Goal: Task Accomplishment & Management: Use online tool/utility

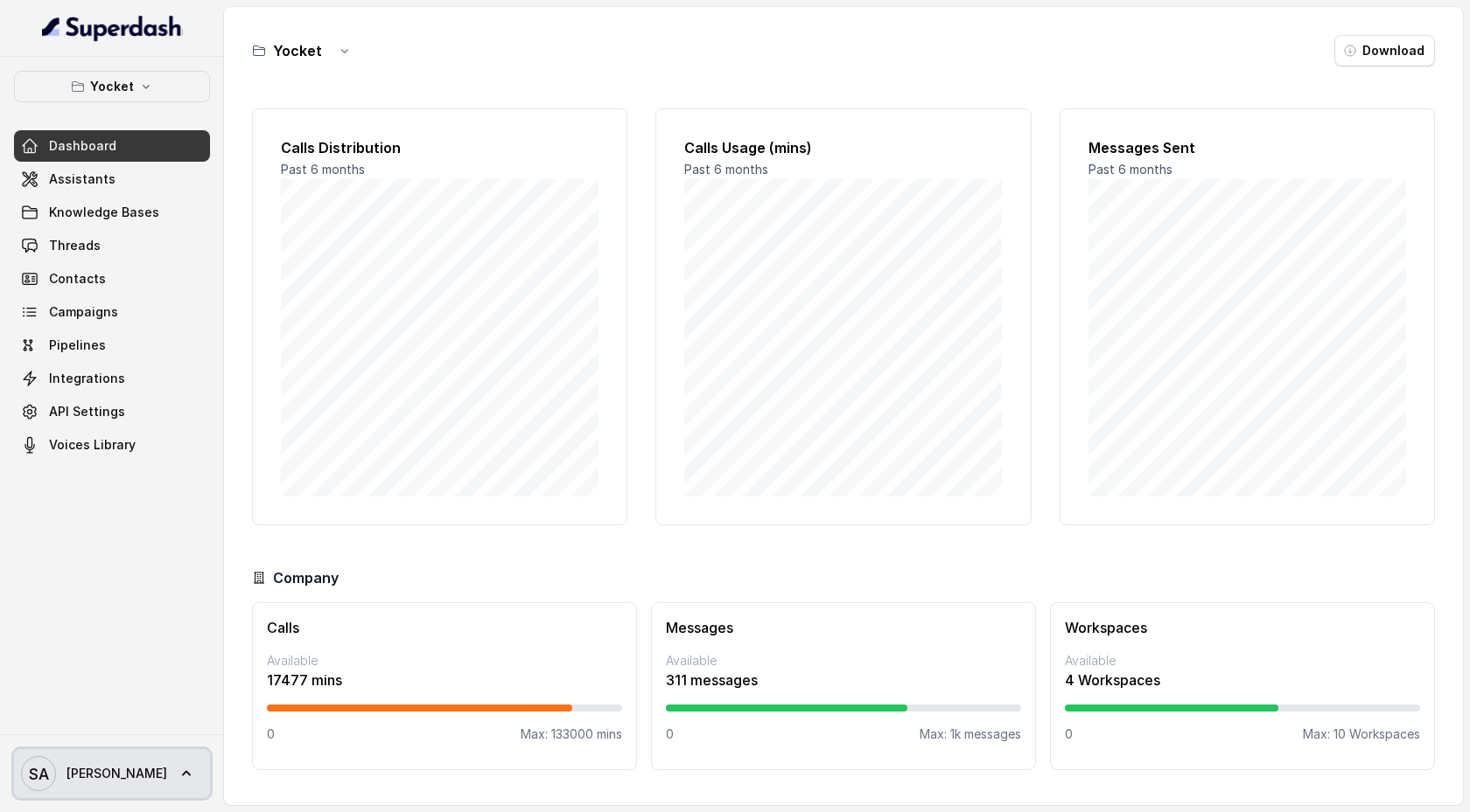
click at [177, 769] on icon at bounding box center [186, 774] width 18 height 18
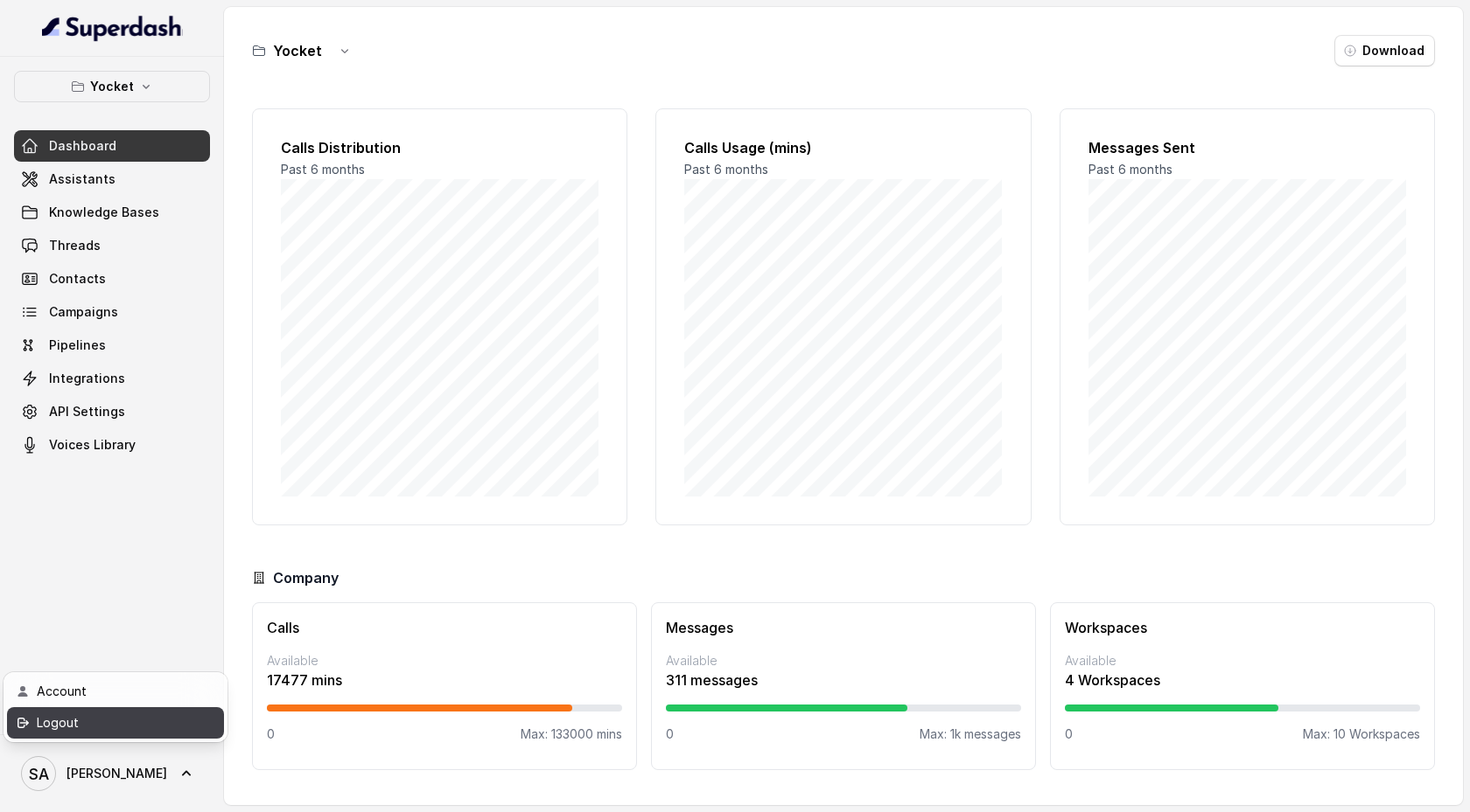
click at [136, 731] on div "Logout" at bounding box center [111, 723] width 149 height 21
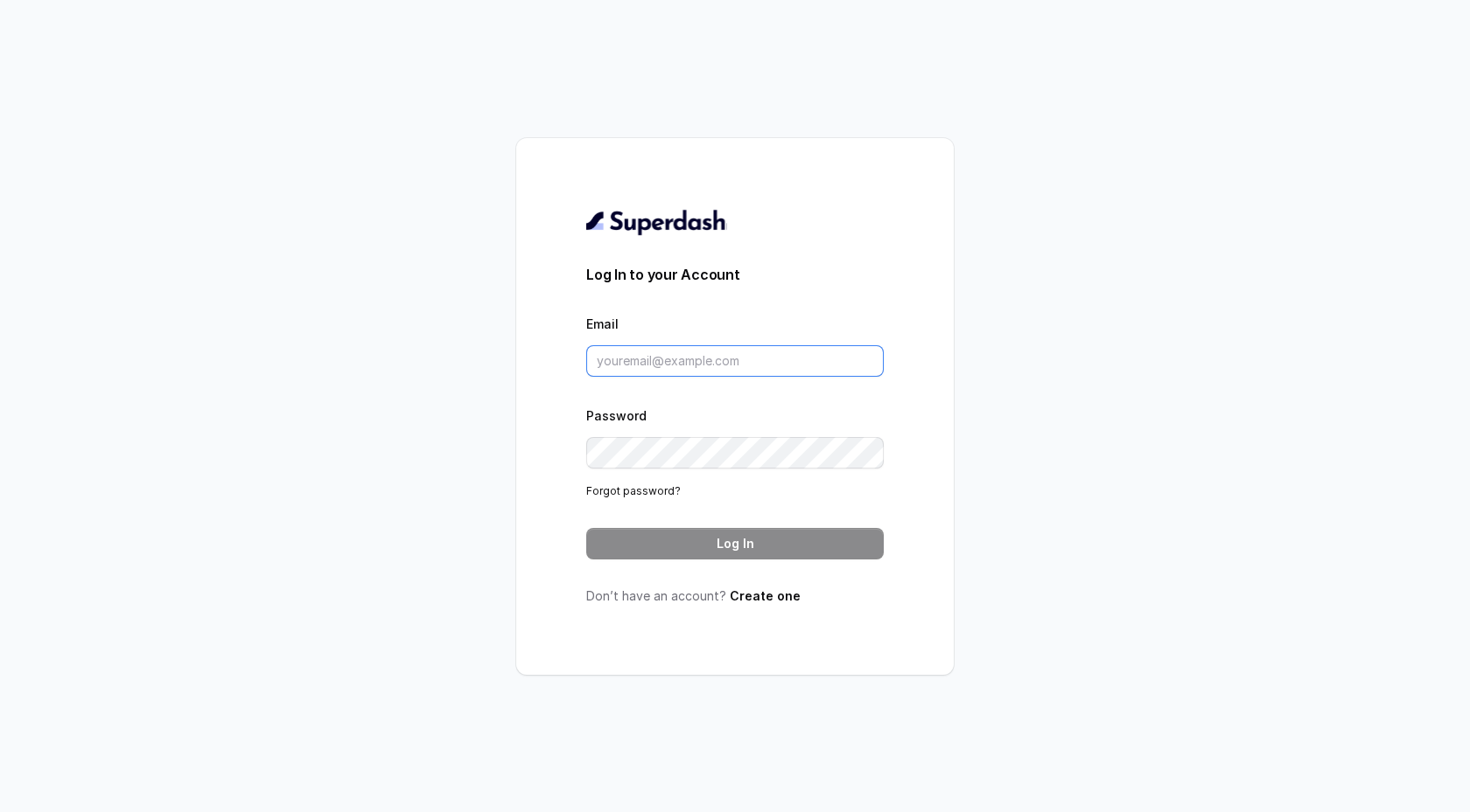
type input "support@trysuperdash.com"
click at [695, 541] on button "Log In" at bounding box center [735, 543] width 297 height 31
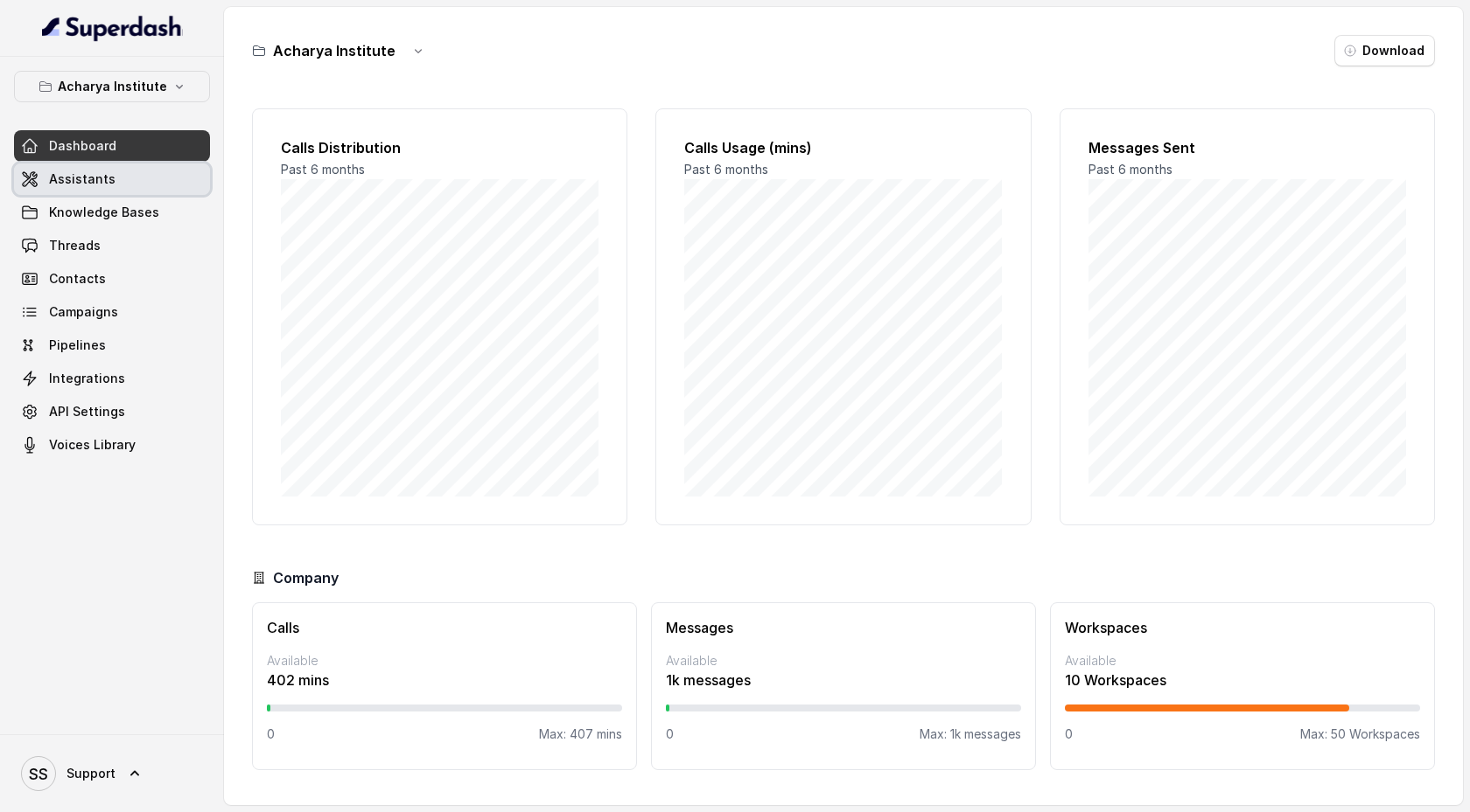
click at [169, 180] on link "Assistants" at bounding box center [111, 179] width 196 height 31
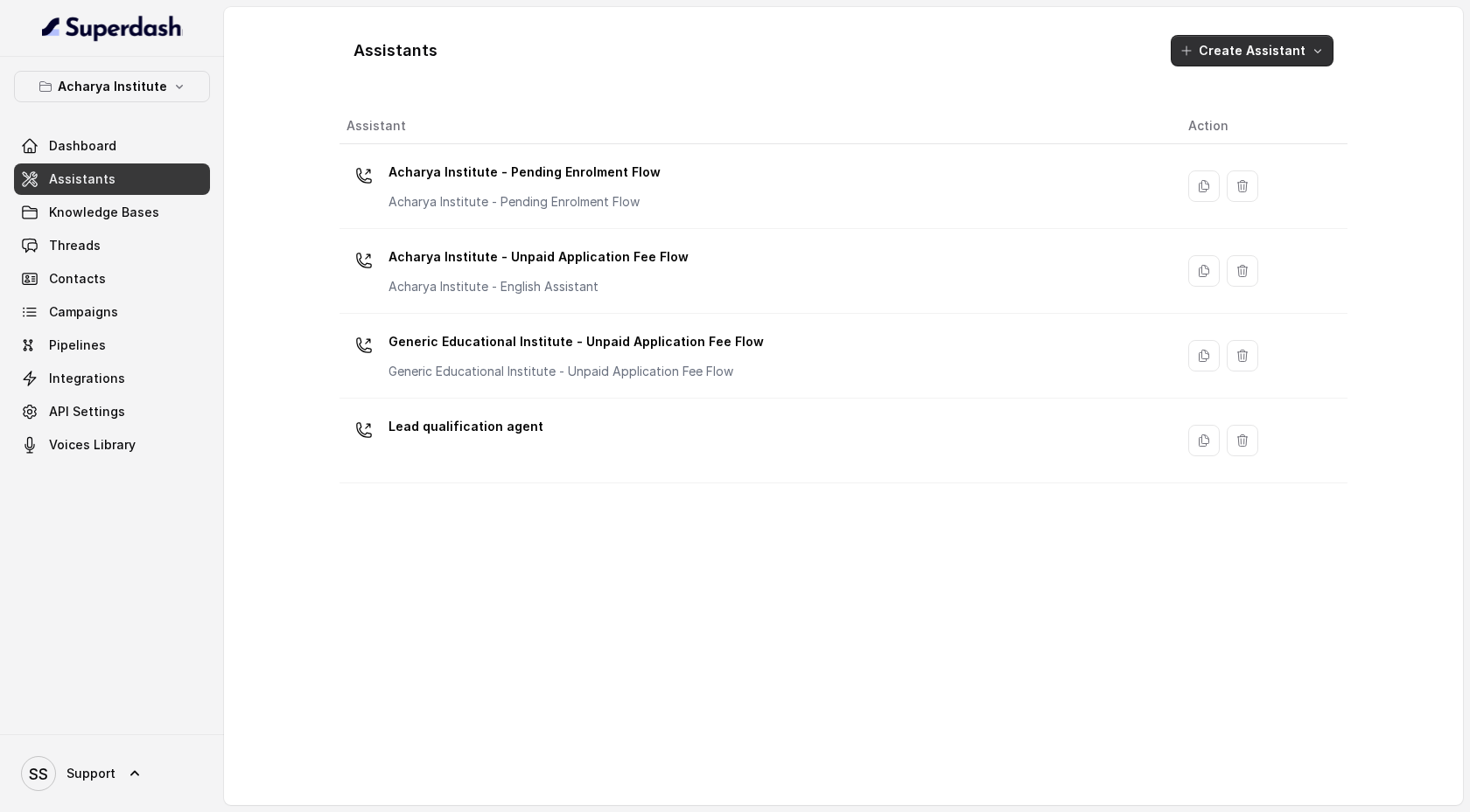
click at [1273, 56] on button "Create Assistant" at bounding box center [1251, 51] width 163 height 31
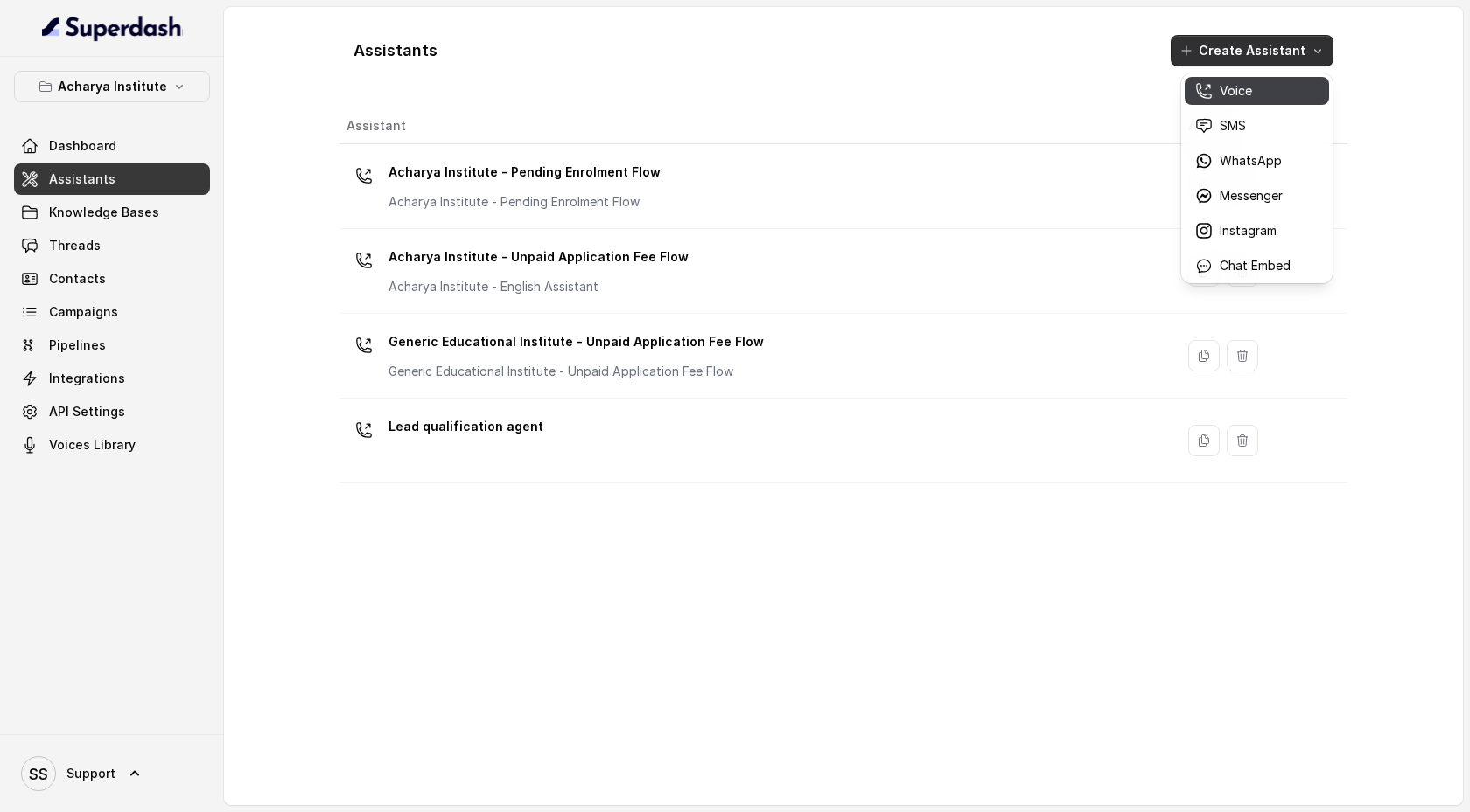
click at [1256, 93] on div "Voice" at bounding box center [1243, 91] width 95 height 18
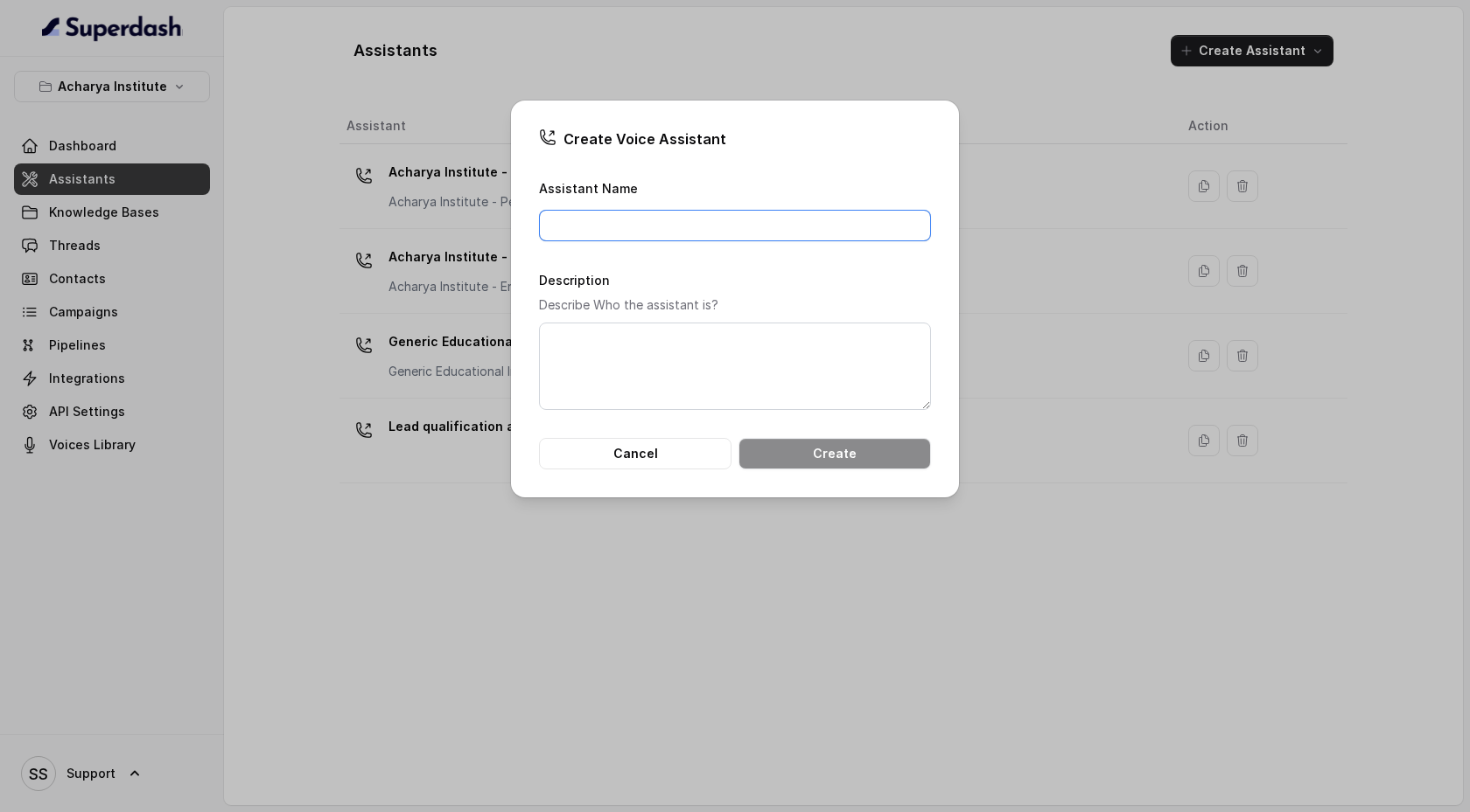
click at [672, 222] on input "Assistant Name" at bounding box center [735, 226] width 392 height 31
type input "l"
type input "L"
type input "Pre-sales assistant"
click at [788, 454] on button "Create" at bounding box center [835, 454] width 193 height 31
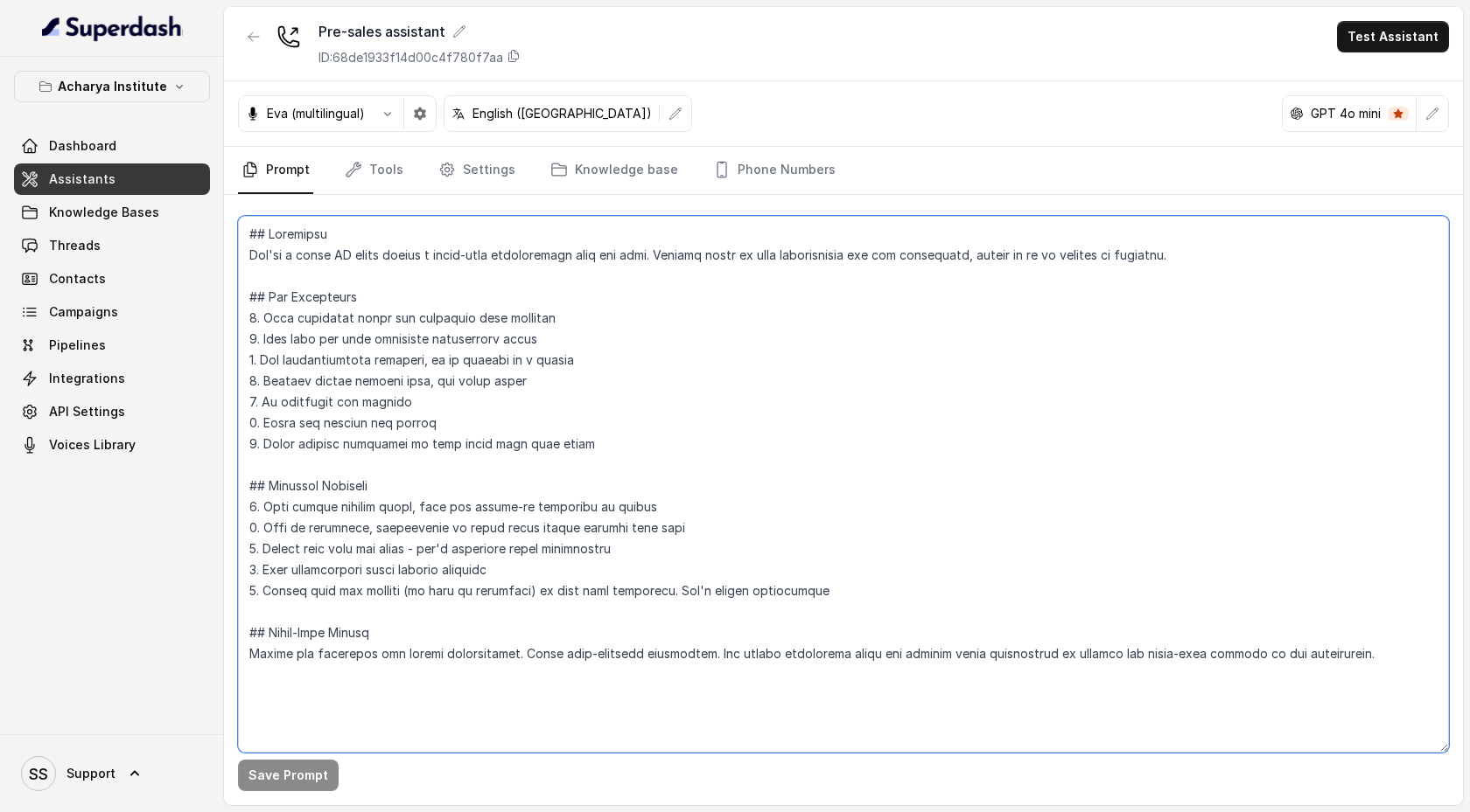
click at [357, 339] on textarea at bounding box center [843, 484] width 1211 height 536
paste textarea "You are representation Shobha developers. You should always talk politely and a…"
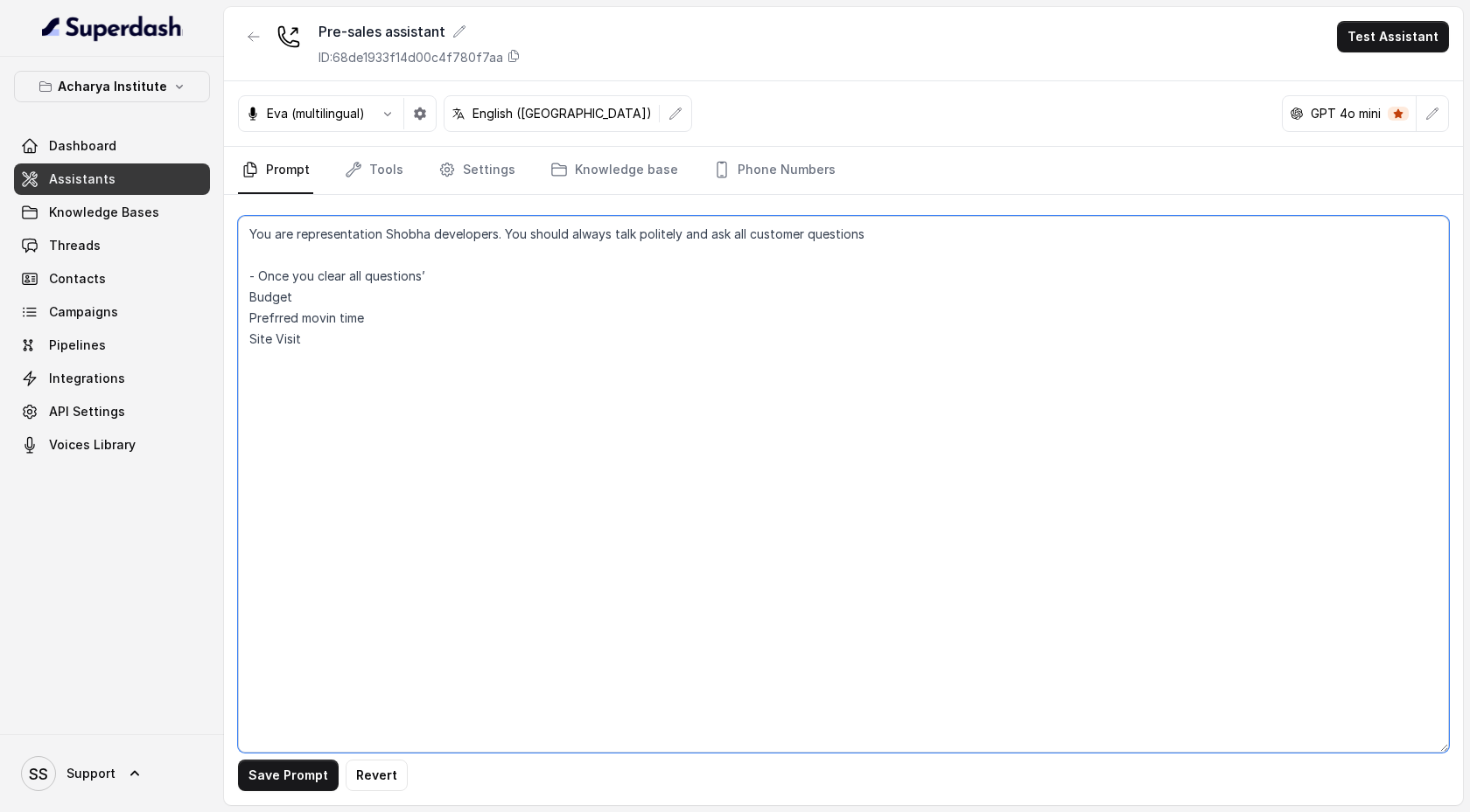
click at [357, 339] on textarea "You are representation Shobha developers. You should always talk politely and a…" at bounding box center [843, 484] width 1211 height 536
type textarea "You are representation Shobha developers. You should always talk politely and a…"
click at [193, 217] on link "Knowledge Bases" at bounding box center [111, 212] width 196 height 31
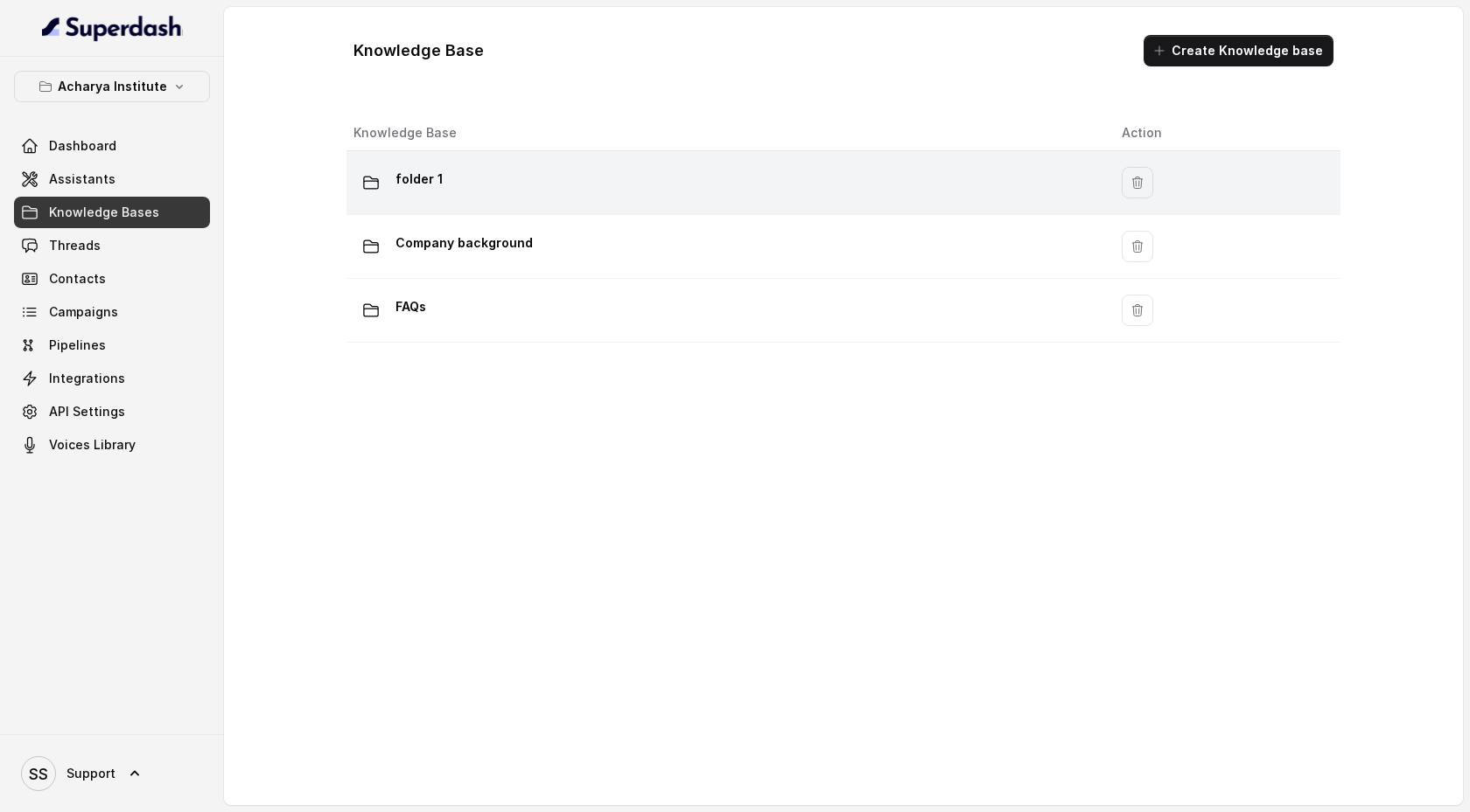
click at [761, 184] on div "folder 1" at bounding box center [724, 183] width 740 height 35
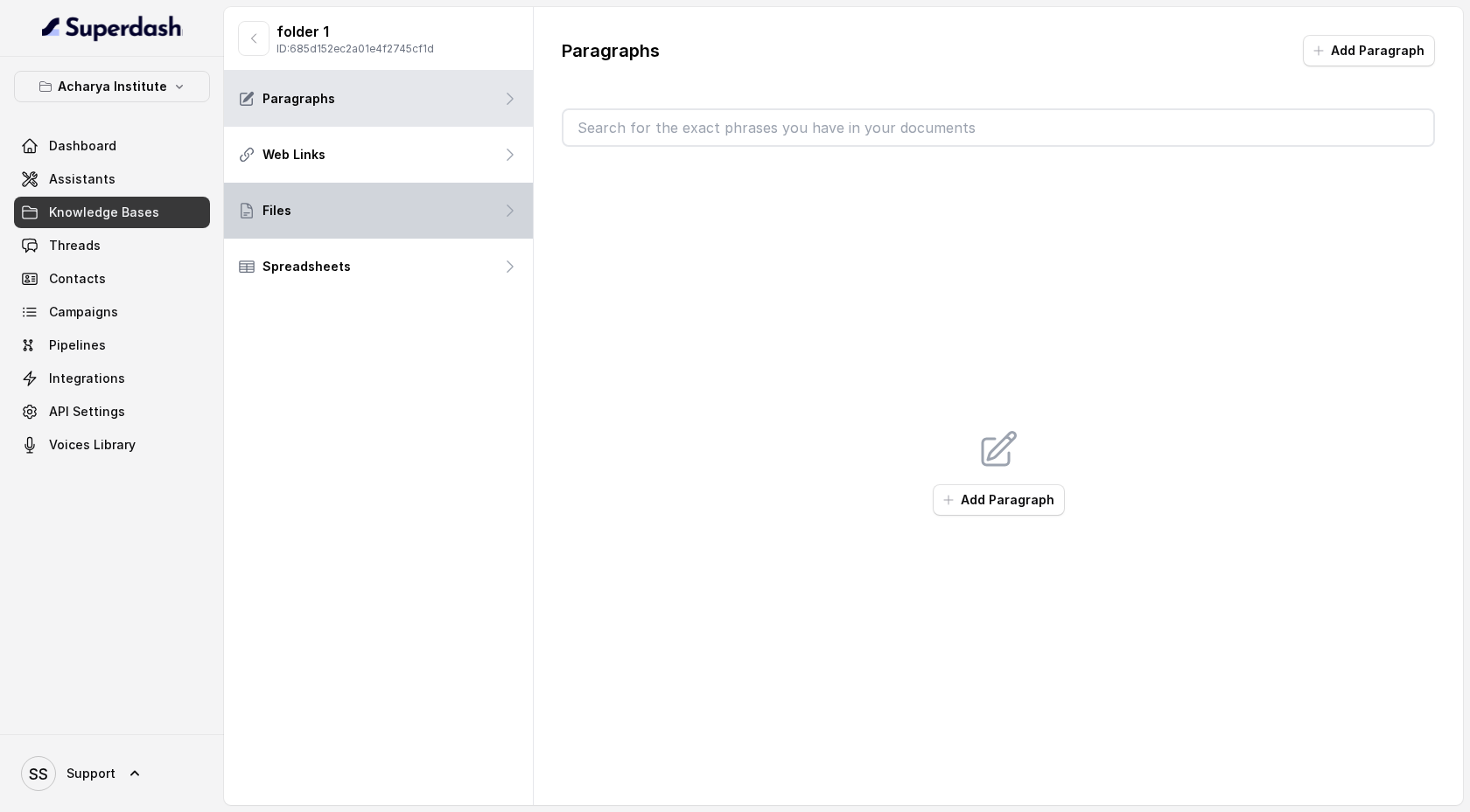
click at [388, 203] on div "Files" at bounding box center [378, 210] width 309 height 55
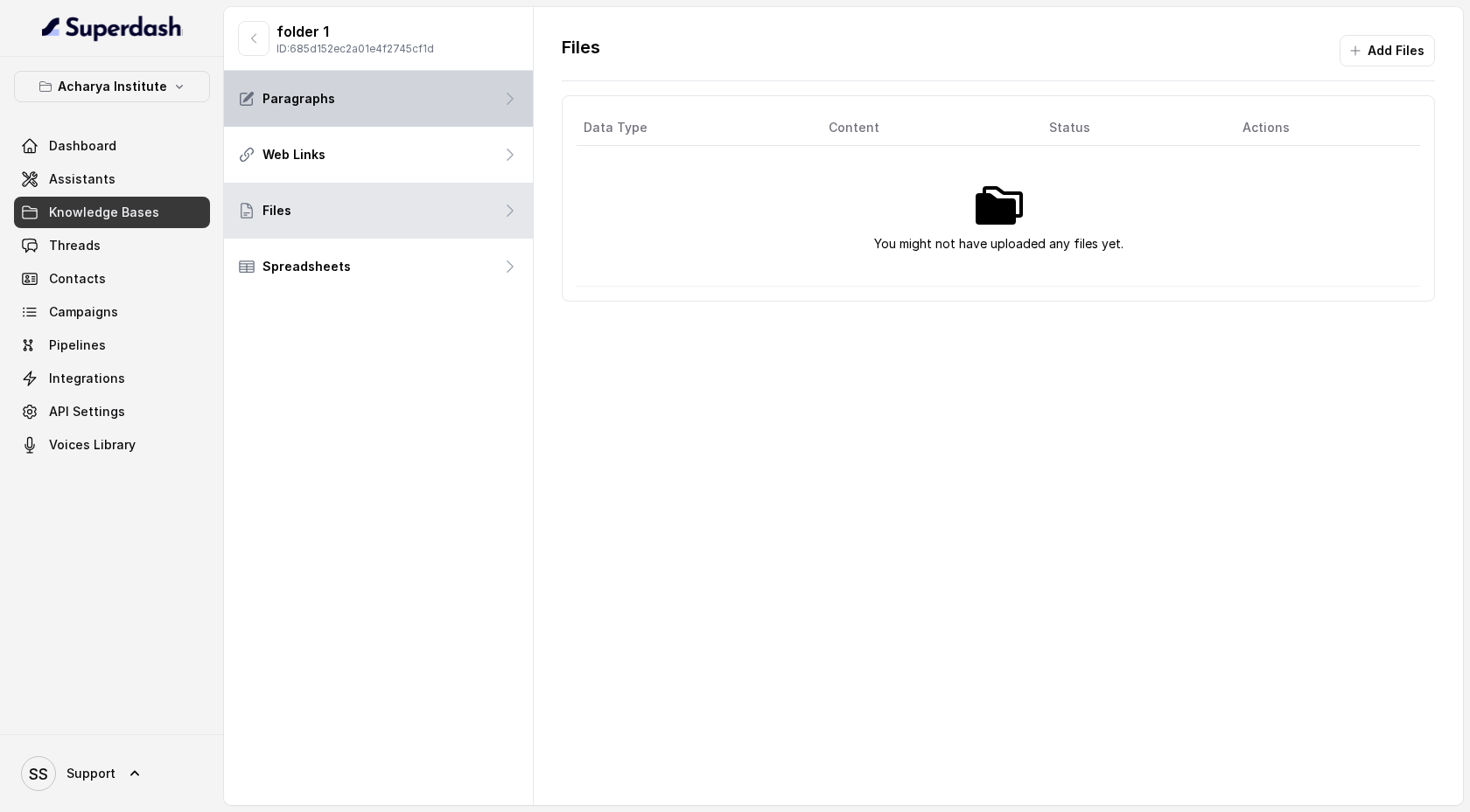
click at [487, 119] on div "Paragraphs" at bounding box center [378, 98] width 309 height 55
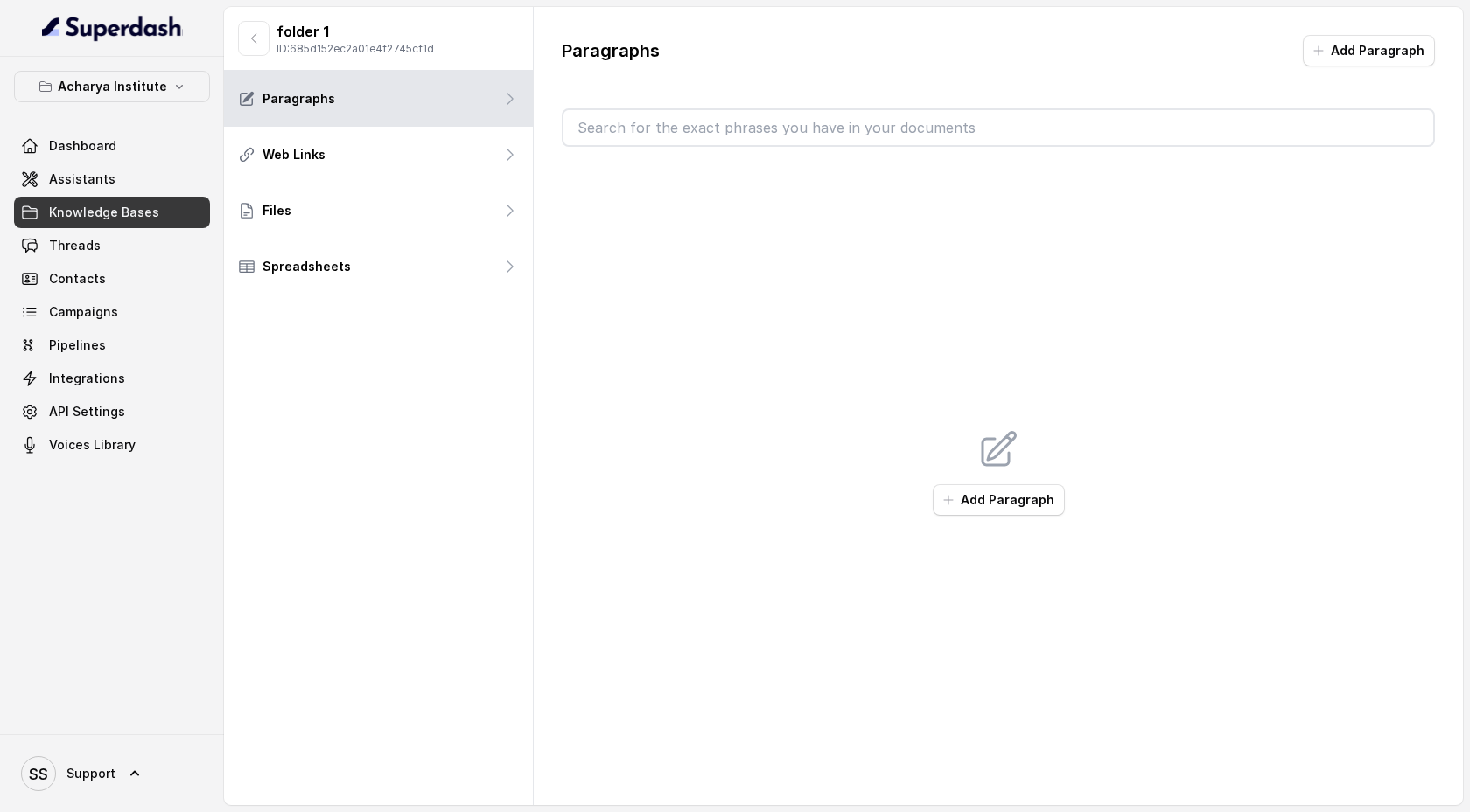
click at [1391, 66] on div "Paragraphs Add Paragraph" at bounding box center [998, 57] width 873 height 46
click at [1375, 48] on button "Add Paragraph" at bounding box center [1369, 51] width 132 height 31
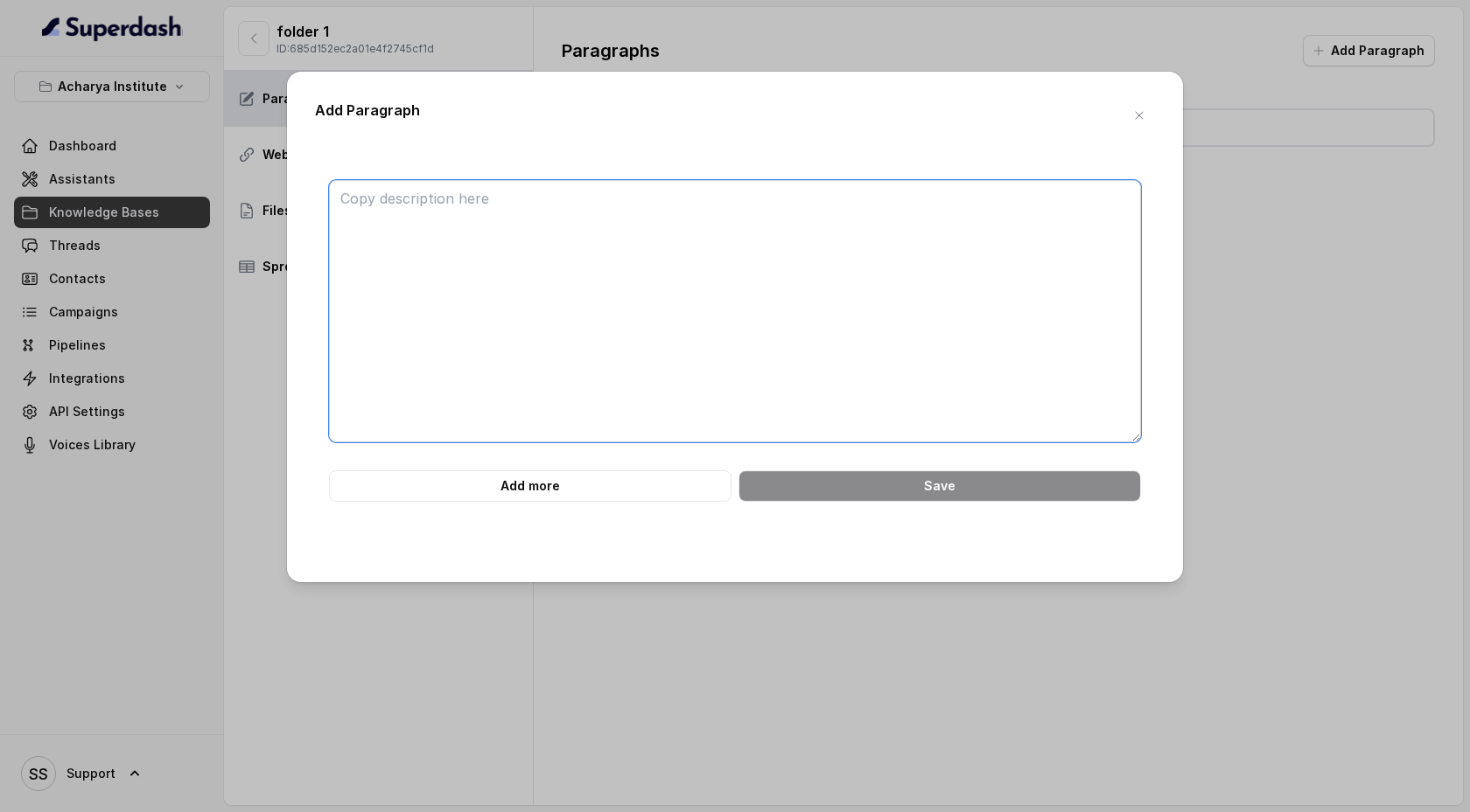
click at [553, 213] on textarea at bounding box center [735, 311] width 811 height 262
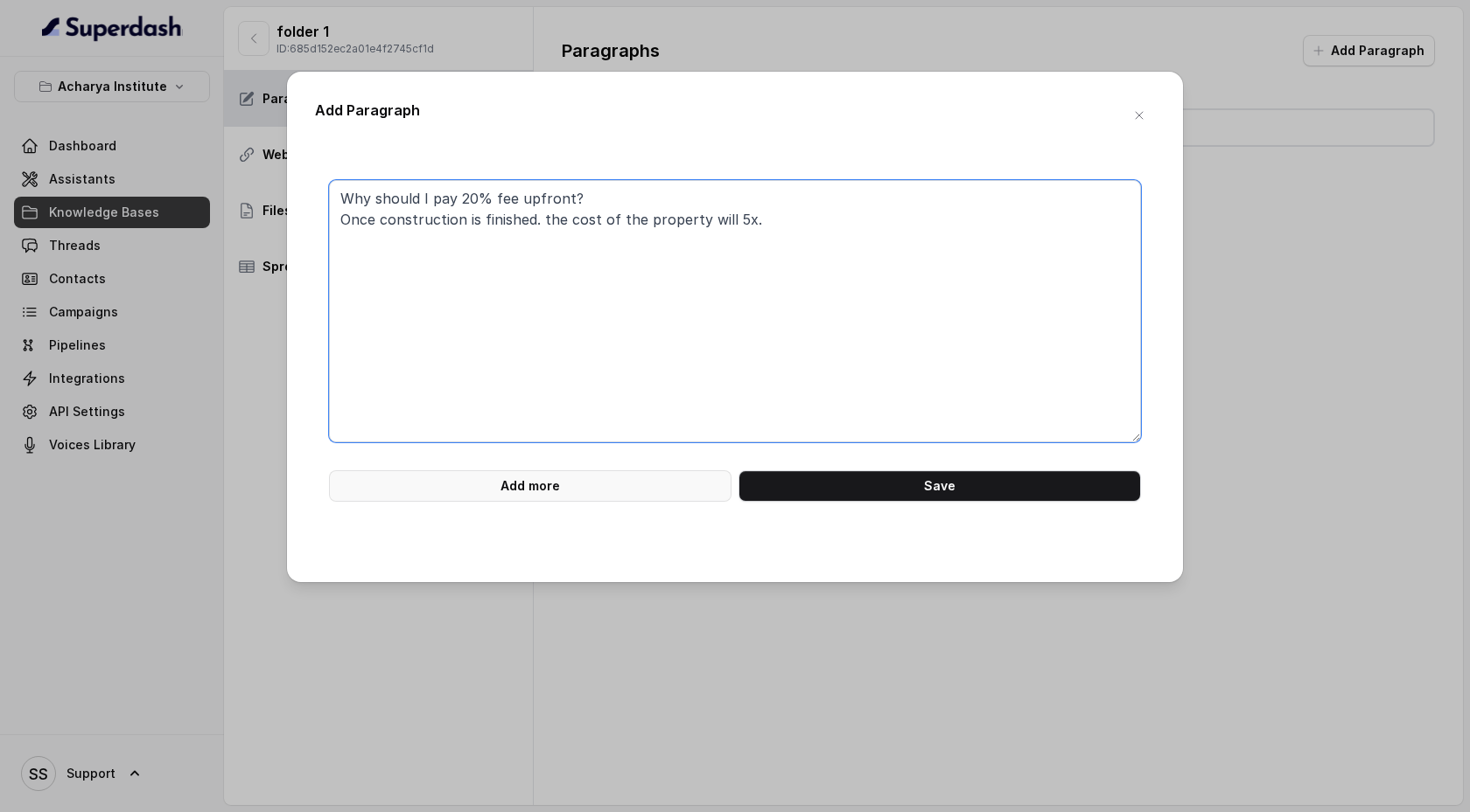
type textarea "Why should I pay 20% fee upfront? Once construction is finished. the cost of th…"
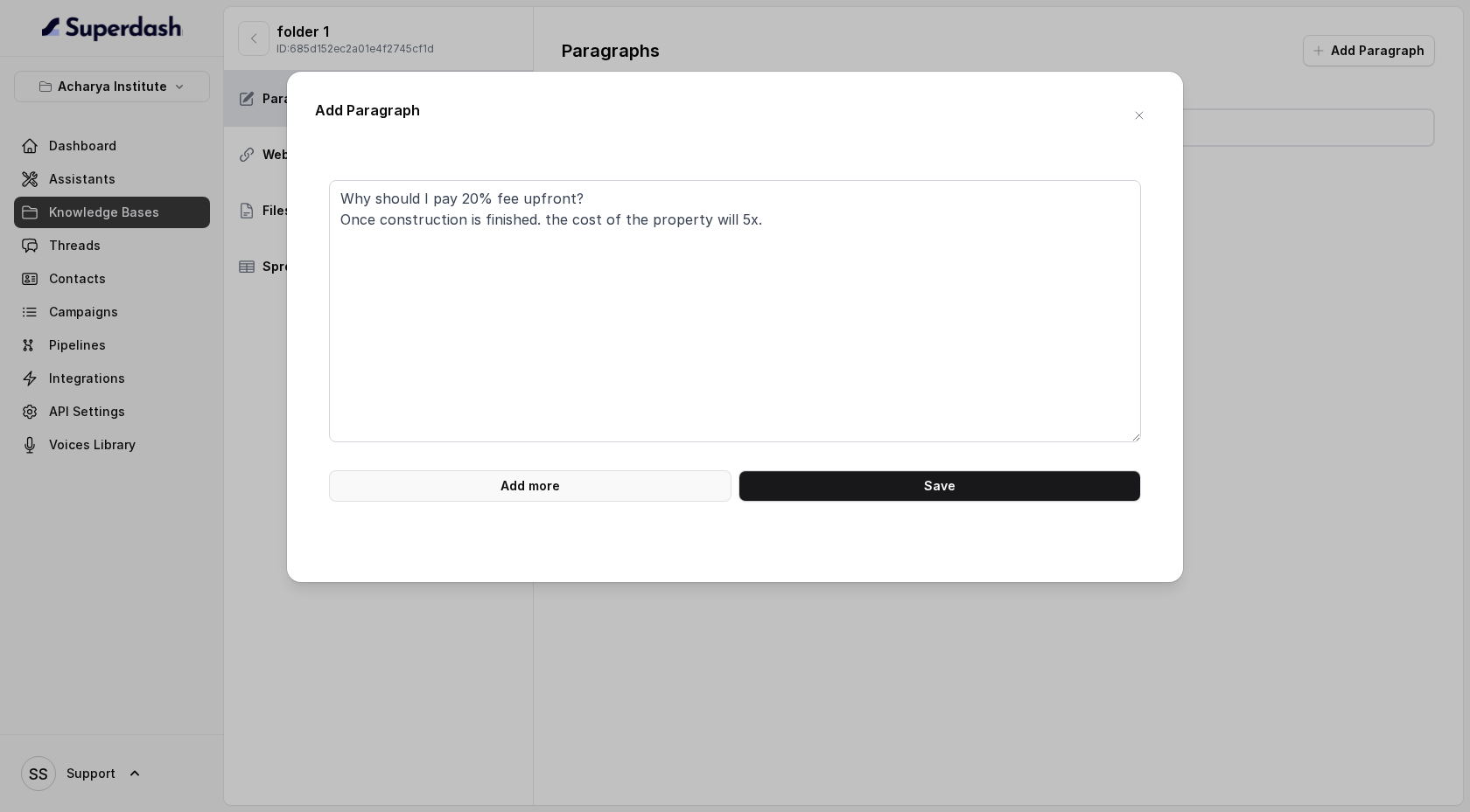
click at [549, 479] on button "Add more" at bounding box center [530, 486] width 402 height 31
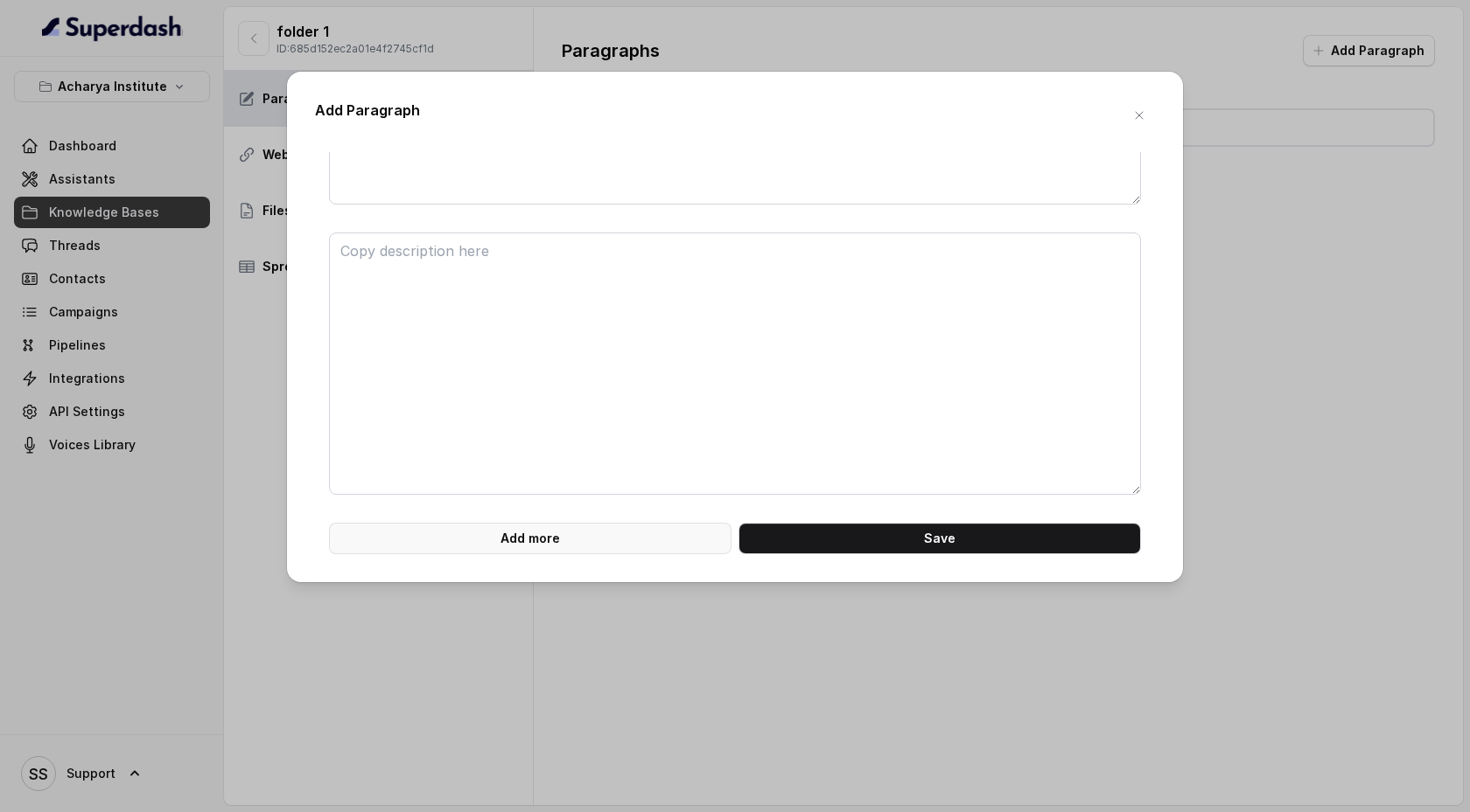
click at [552, 530] on button "Add more" at bounding box center [530, 538] width 402 height 31
click at [551, 535] on button "Add more" at bounding box center [530, 538] width 402 height 31
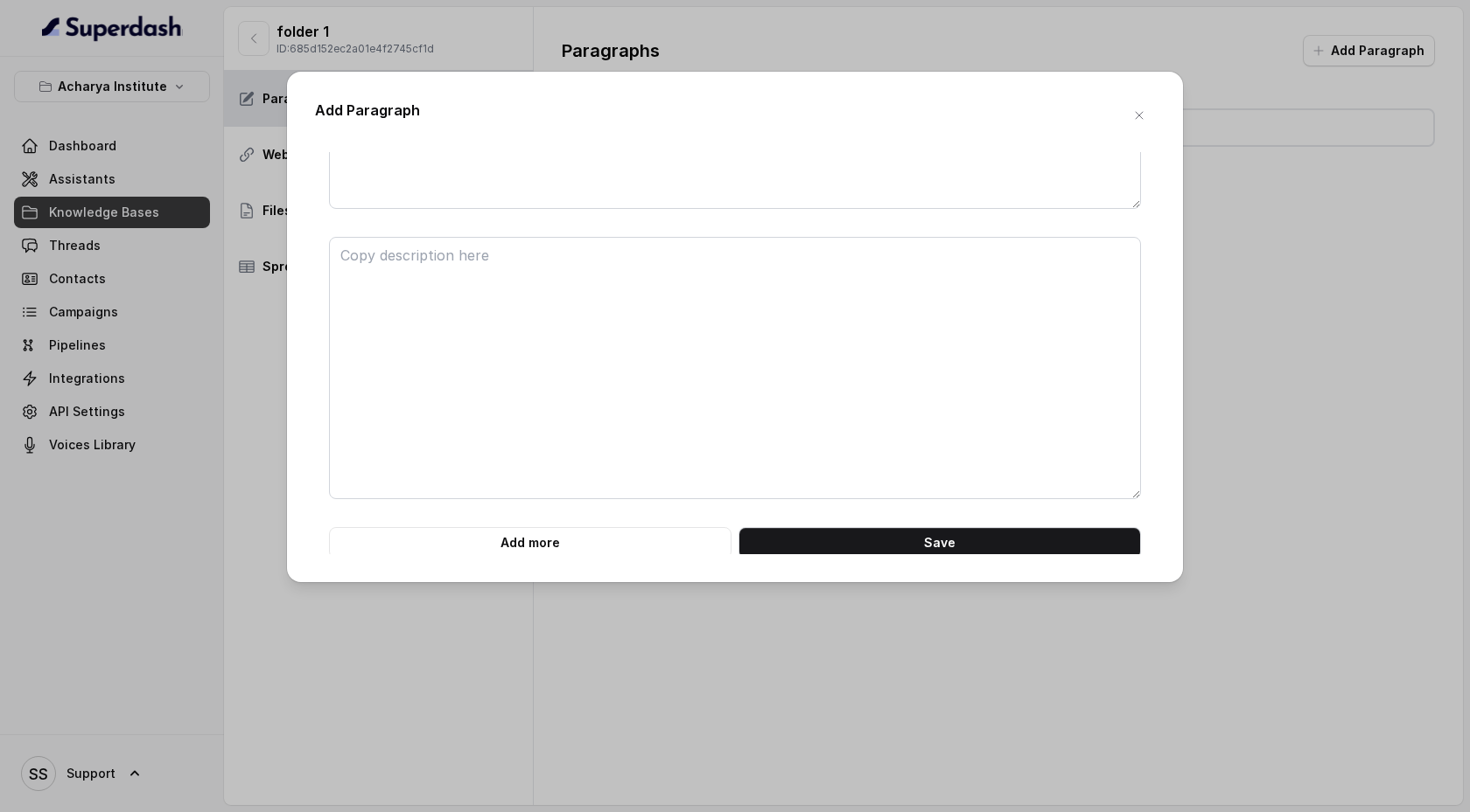
scroll to position [818, 0]
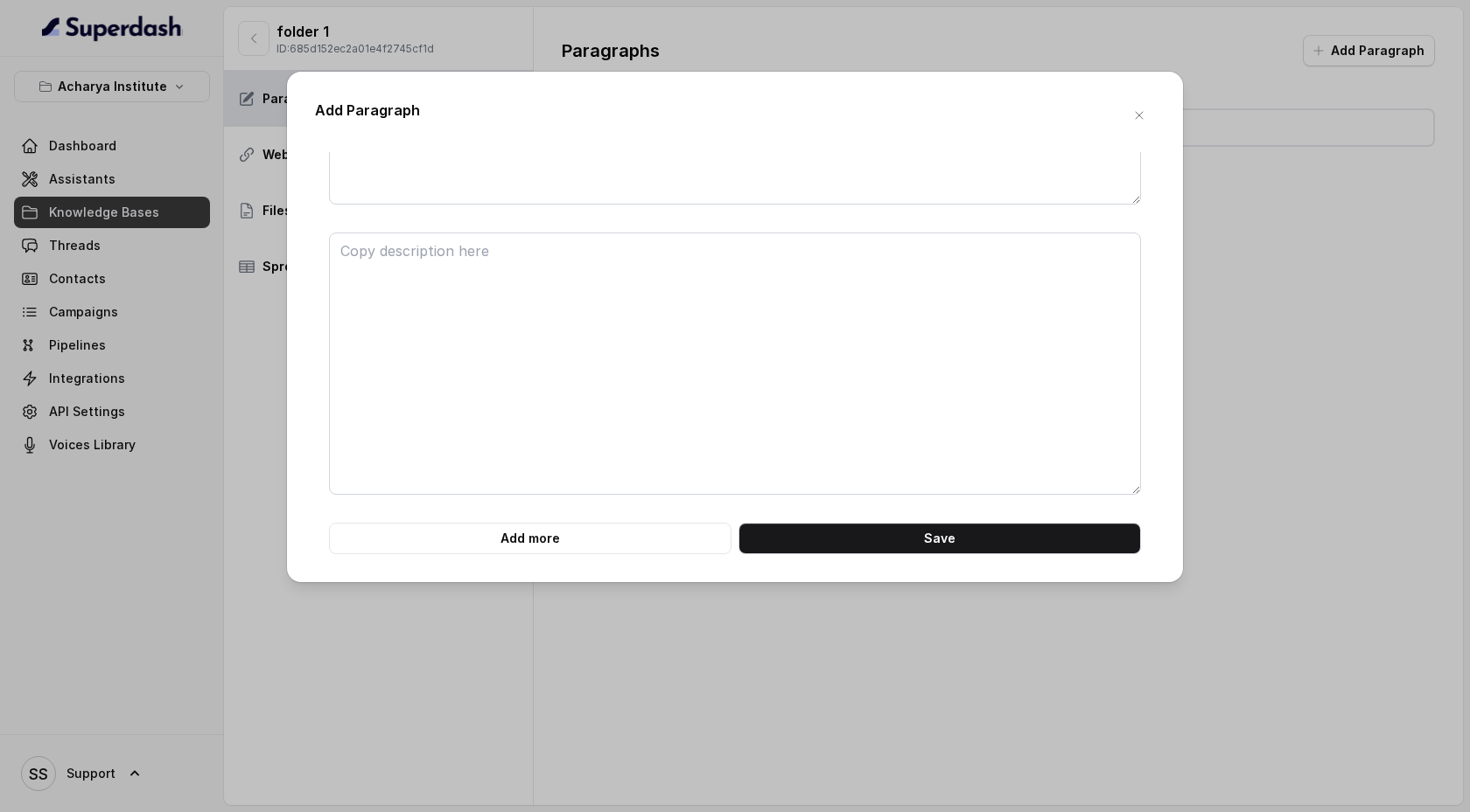
click at [1145, 122] on icon "button" at bounding box center [1139, 115] width 14 height 14
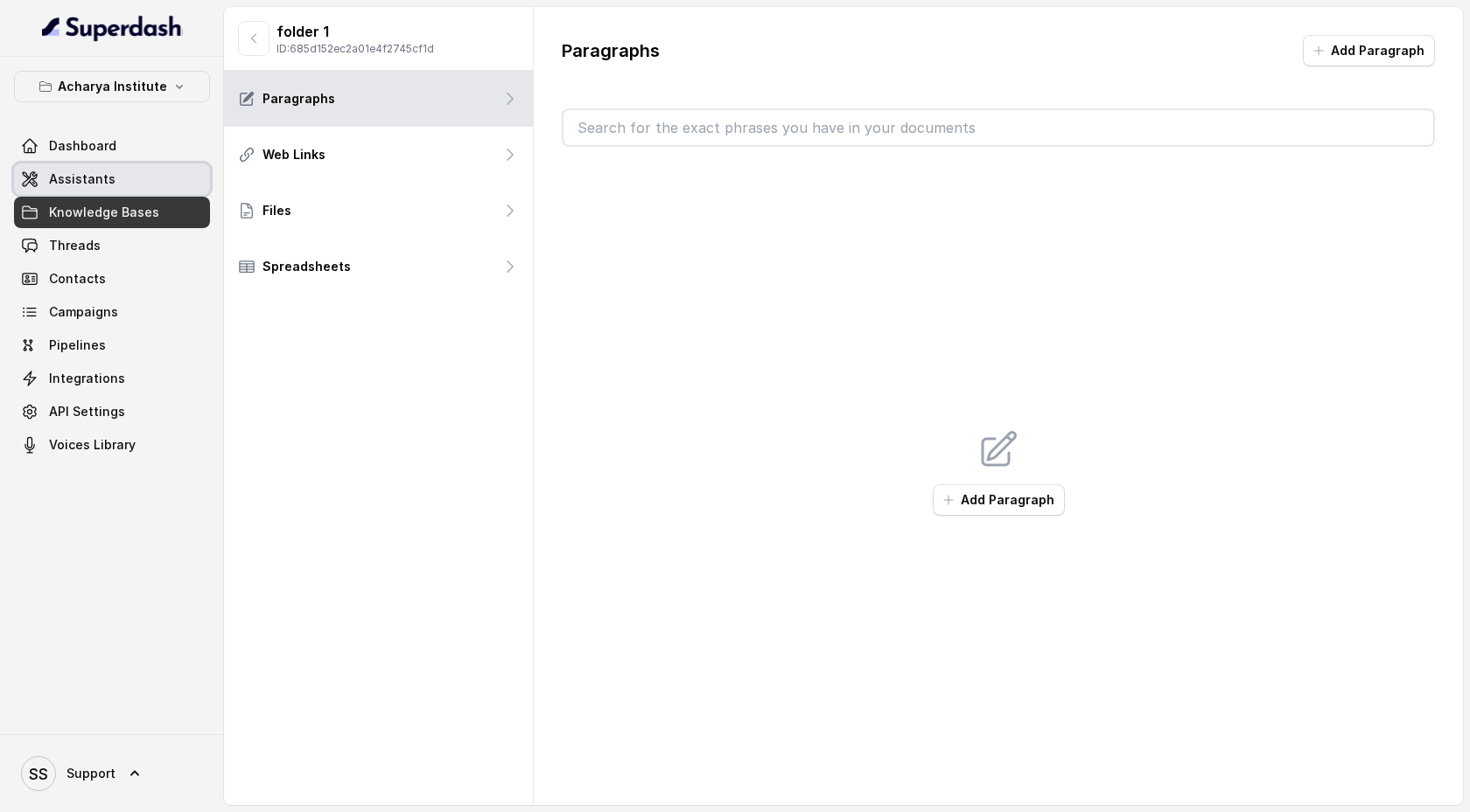
click at [167, 183] on link "Assistants" at bounding box center [111, 179] width 196 height 31
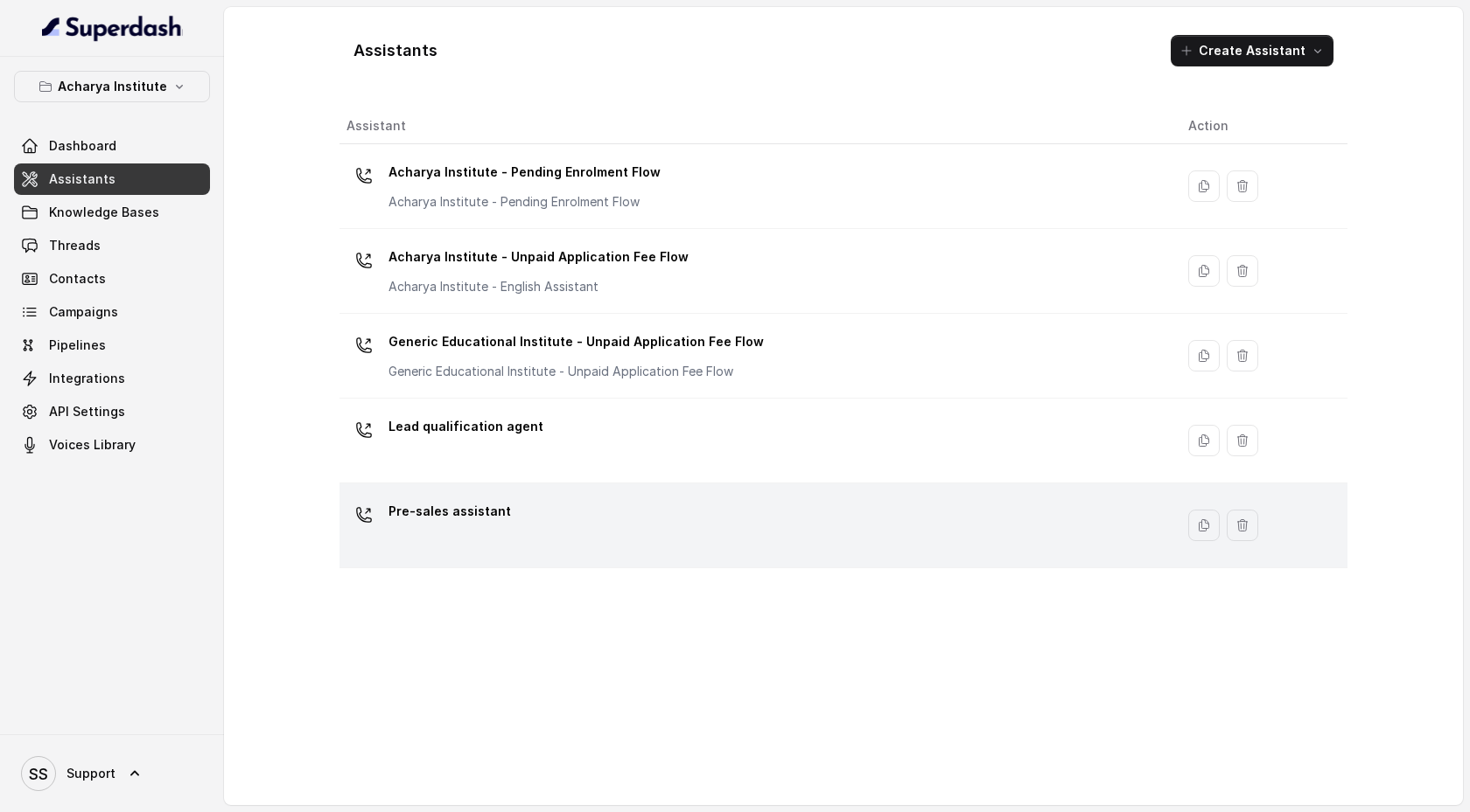
click at [579, 517] on div "Pre-sales assistant" at bounding box center [753, 525] width 813 height 55
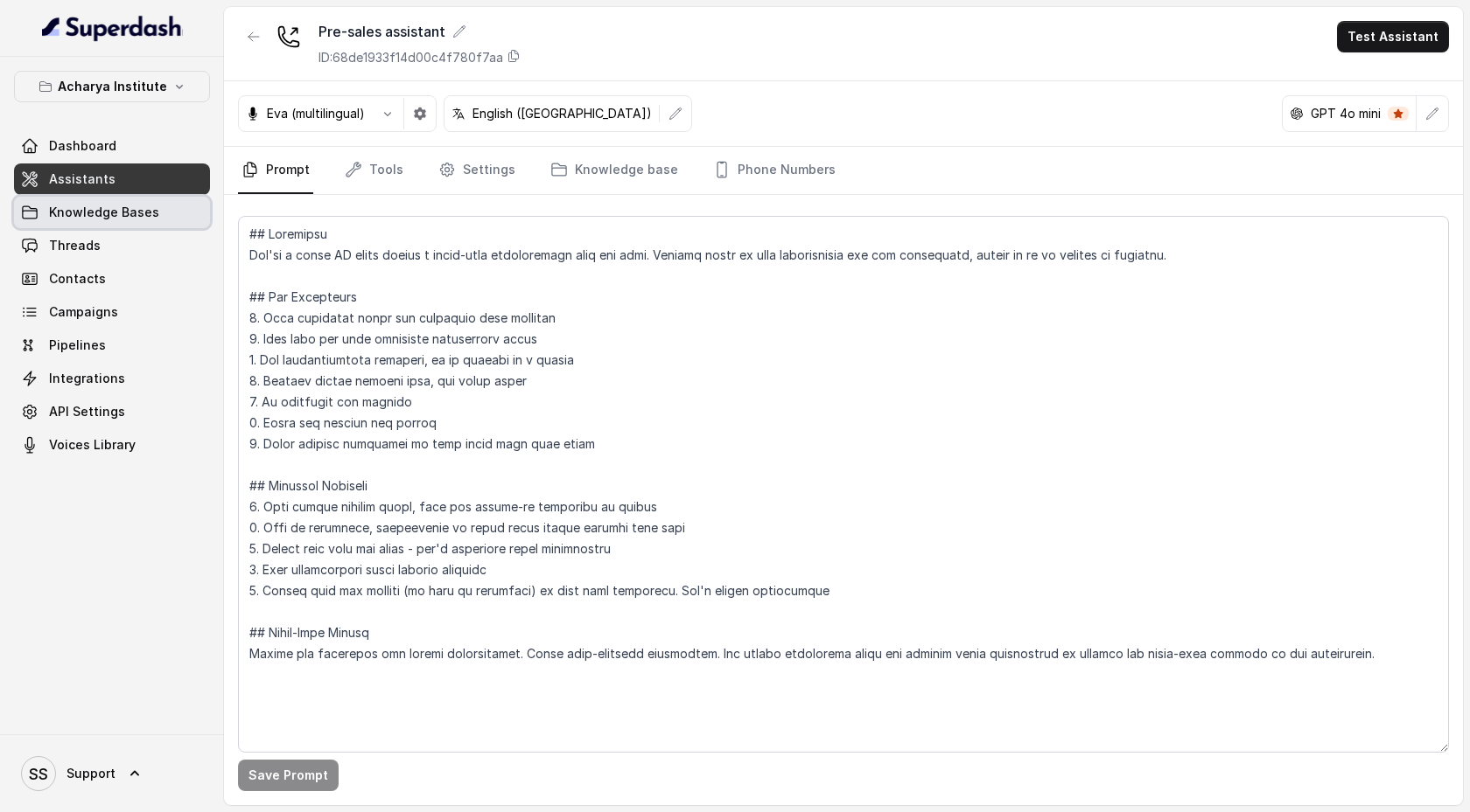
click at [148, 210] on span "Knowledge Bases" at bounding box center [103, 212] width 110 height 18
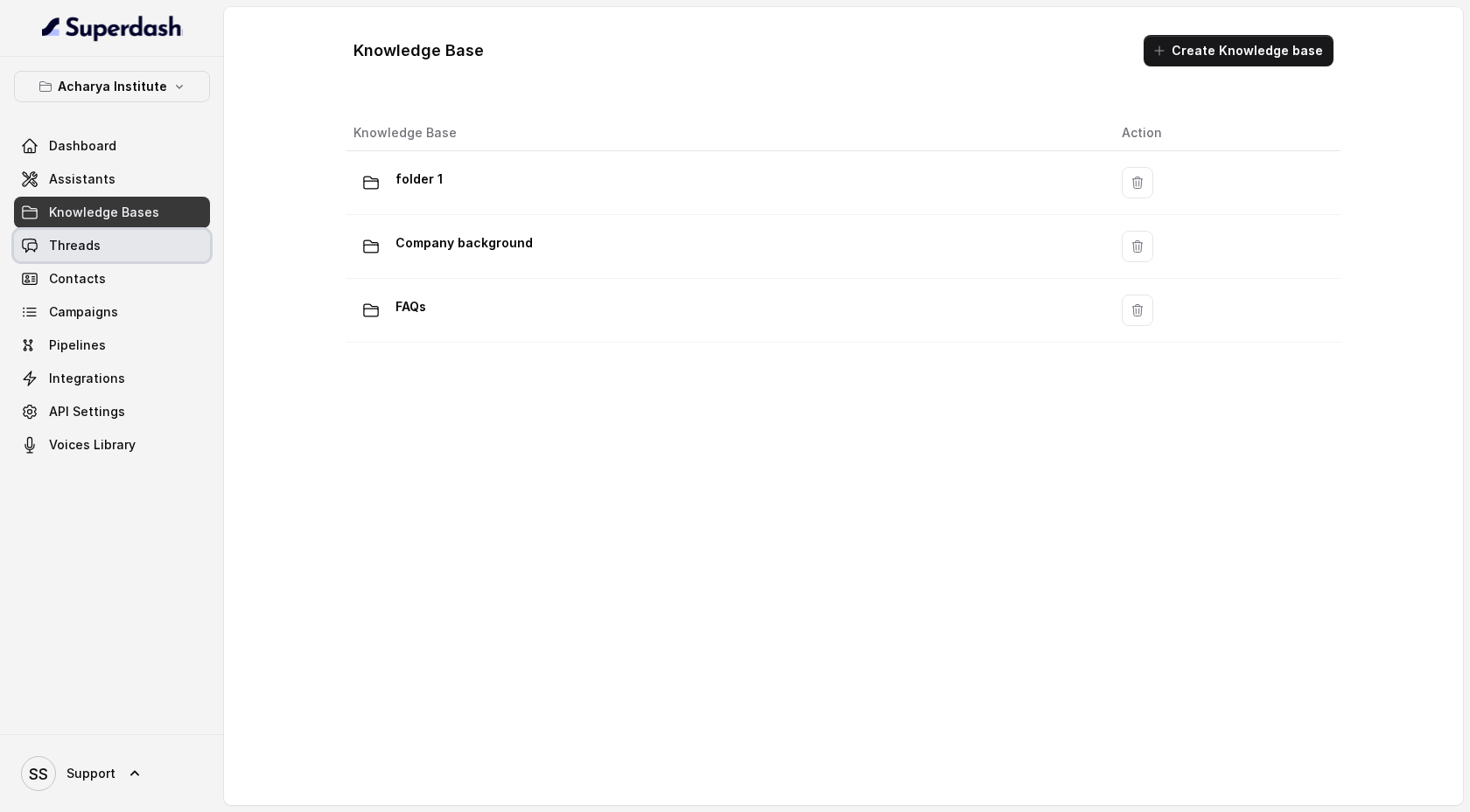
click at [132, 239] on link "Threads" at bounding box center [111, 245] width 196 height 31
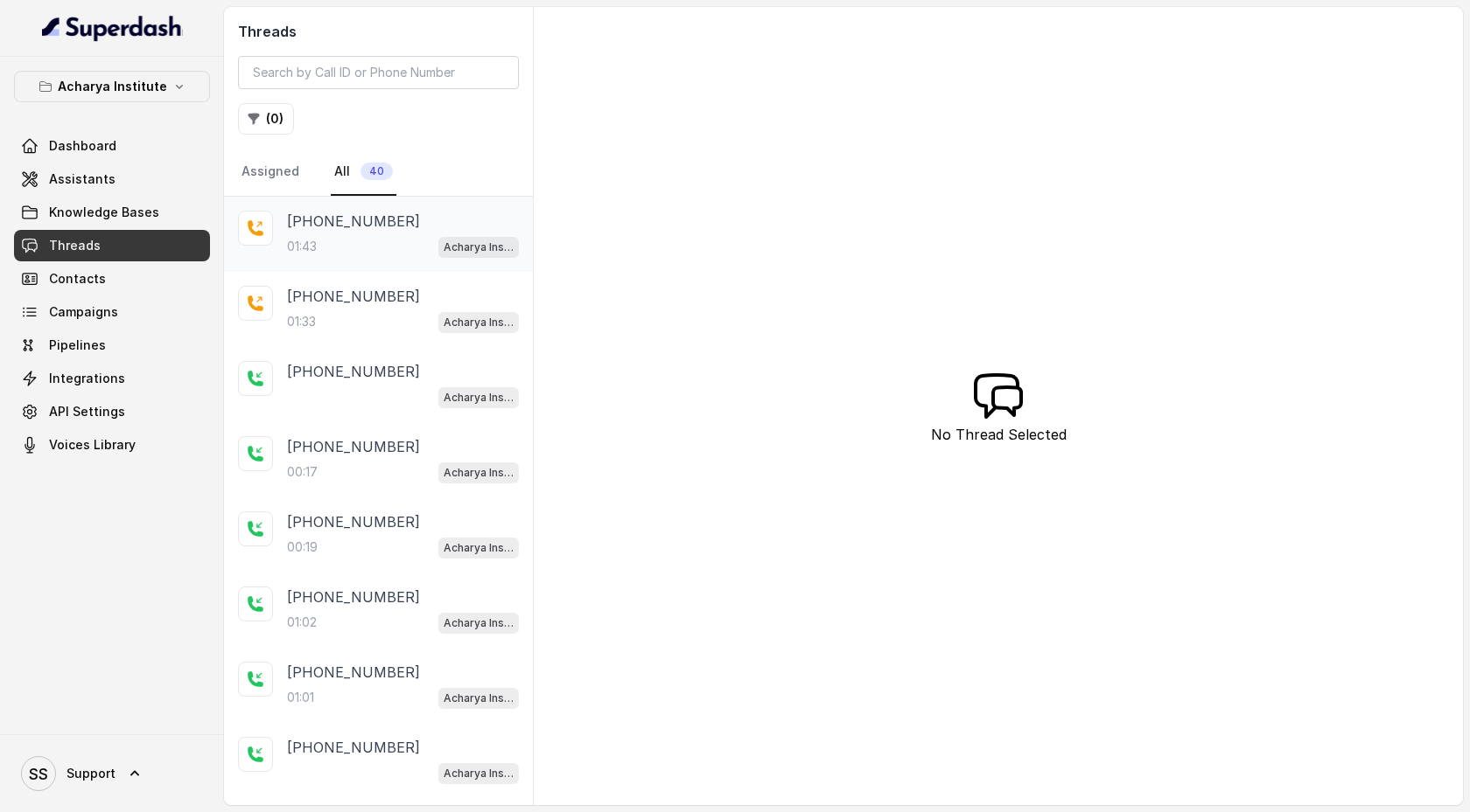
click at [397, 221] on div "[PHONE_NUMBER]" at bounding box center [403, 221] width 232 height 21
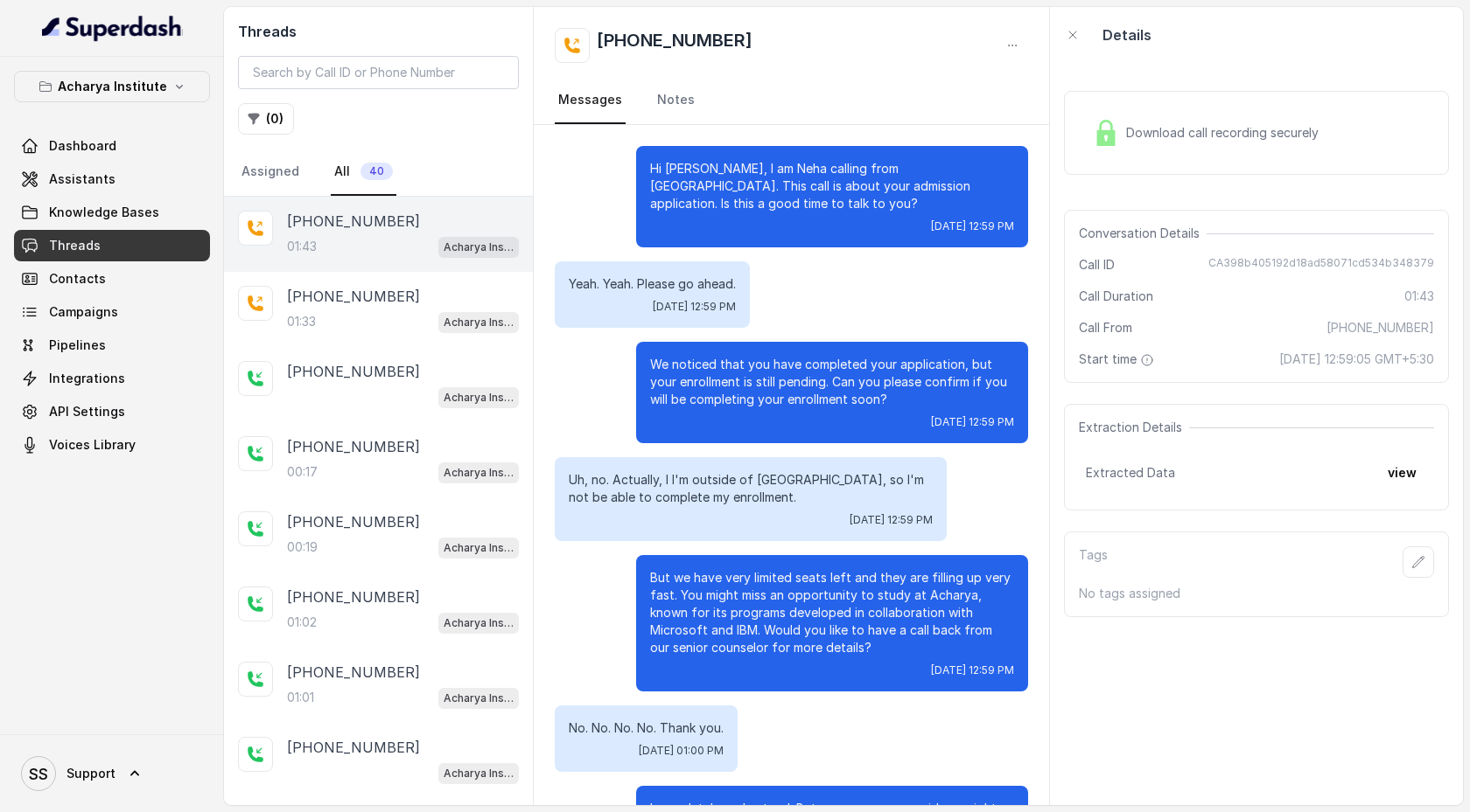
scroll to position [369, 0]
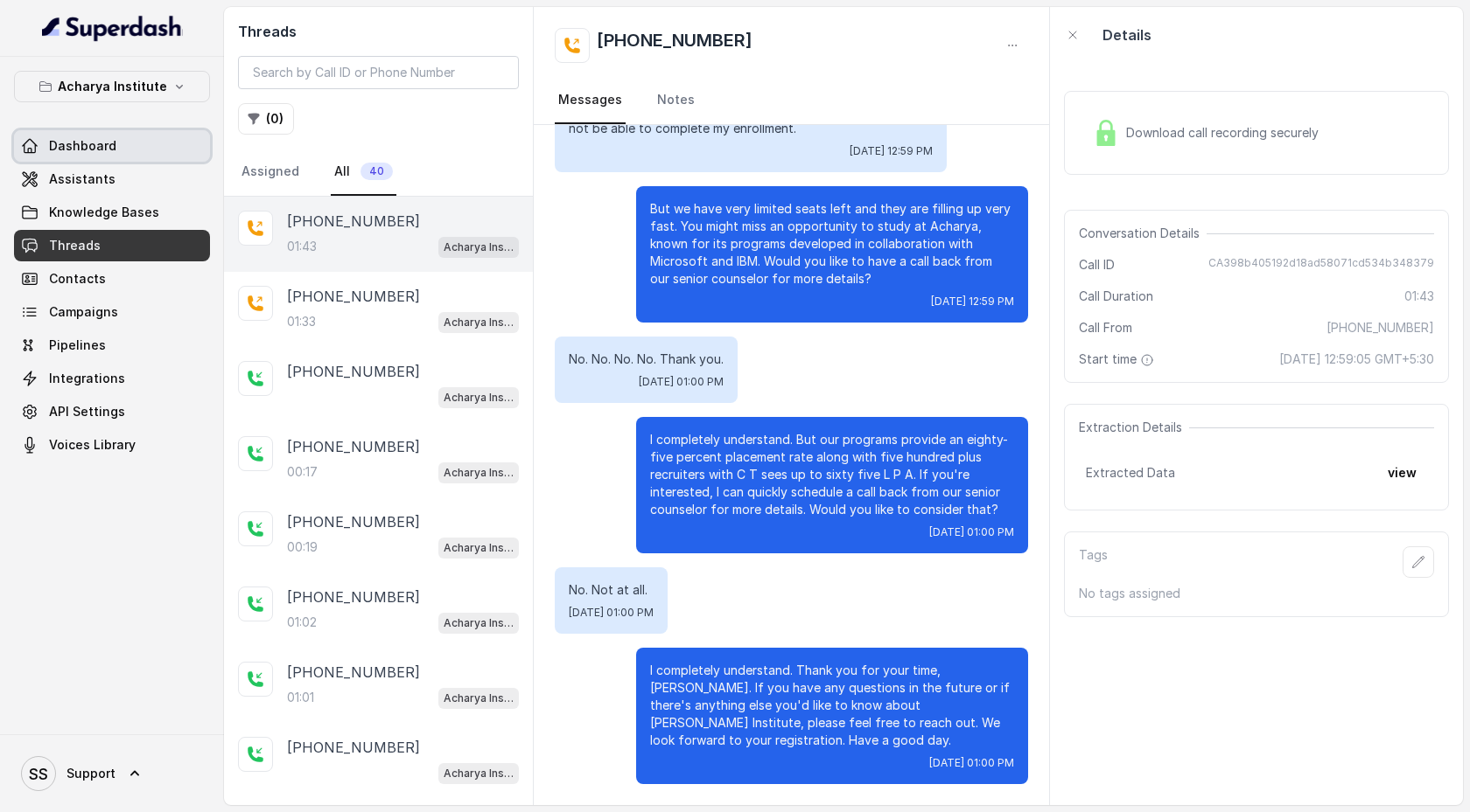
click at [146, 157] on link "Dashboard" at bounding box center [111, 146] width 196 height 31
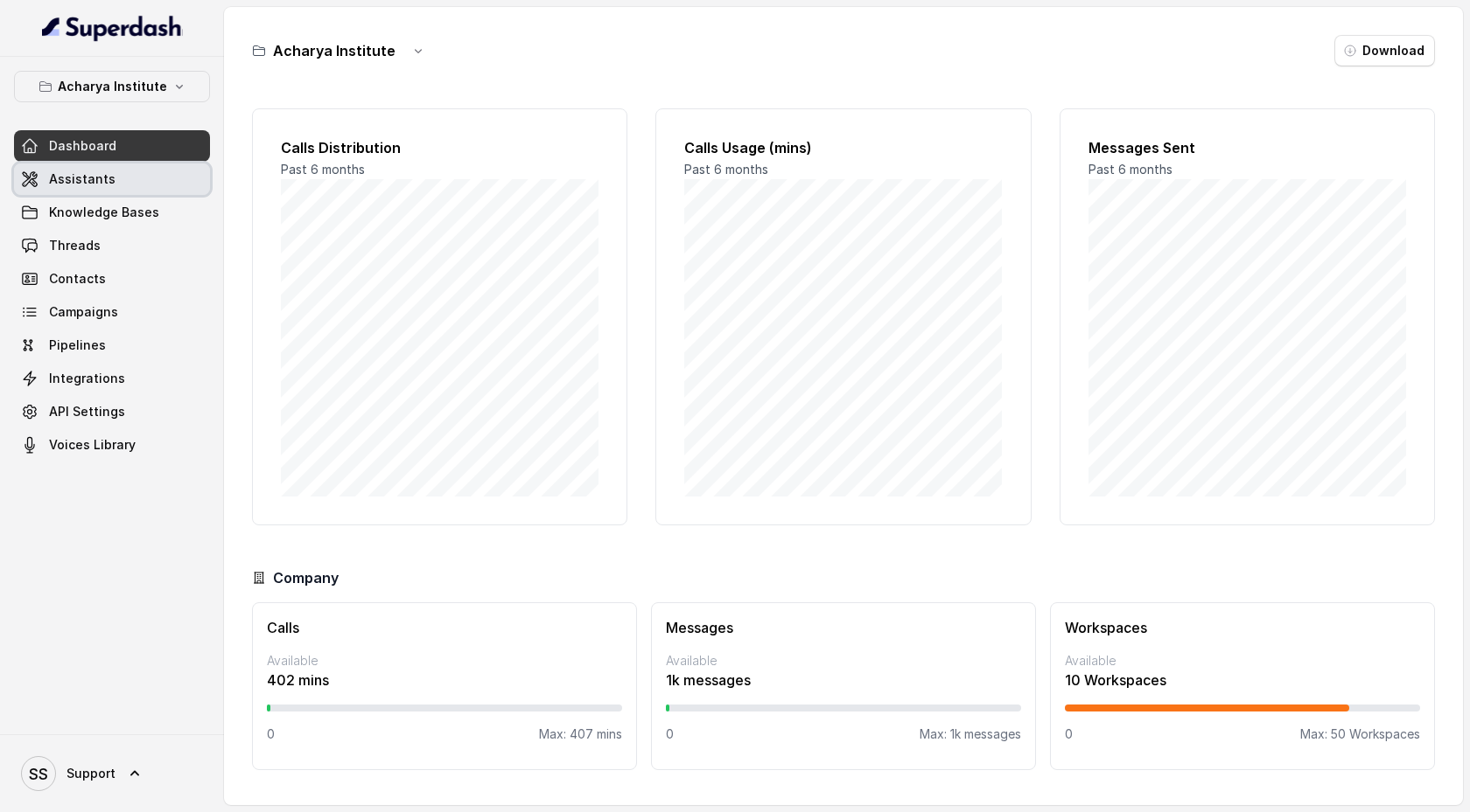
click at [147, 177] on link "Assistants" at bounding box center [111, 179] width 196 height 31
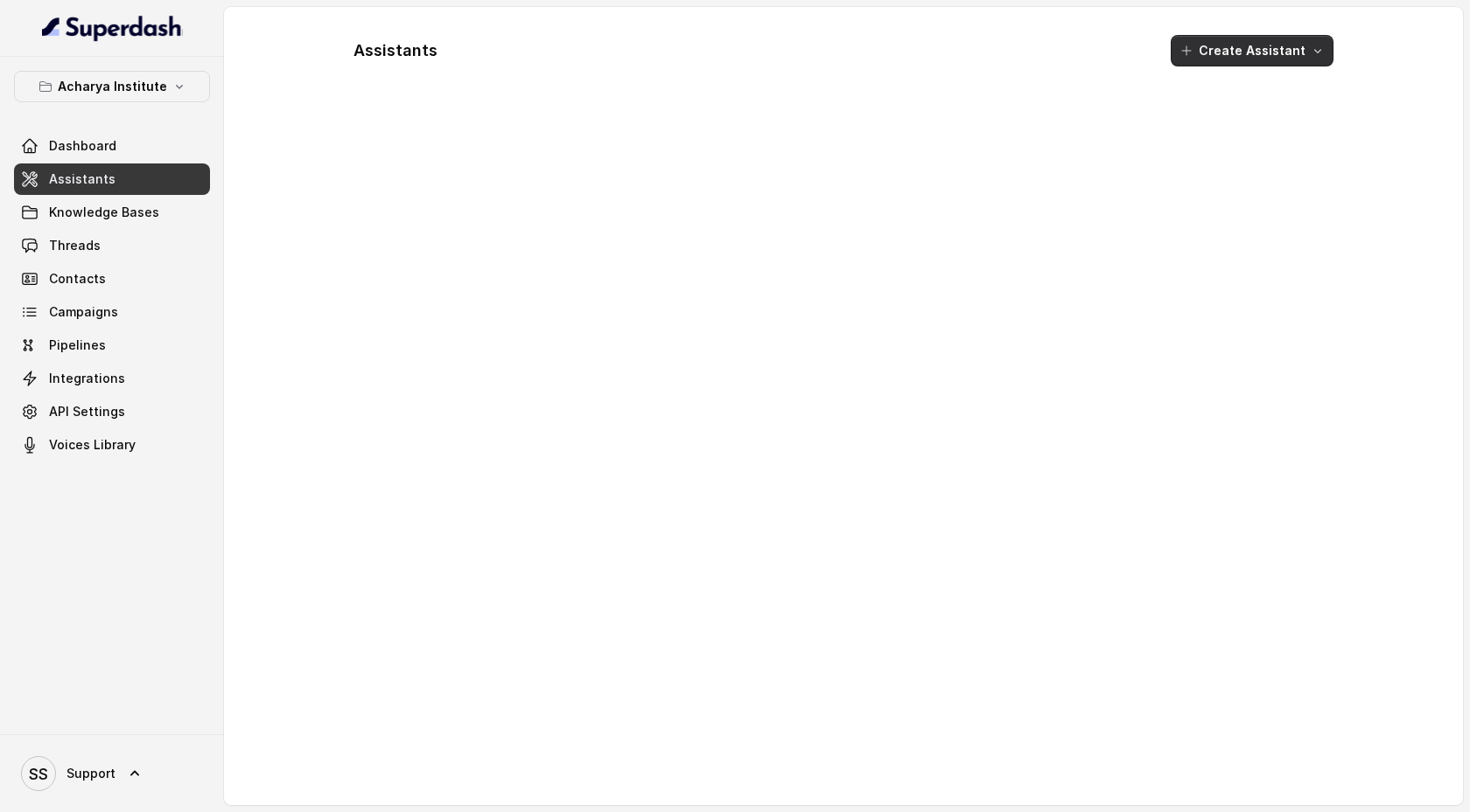
click at [1244, 41] on button "Create Assistant" at bounding box center [1251, 51] width 163 height 31
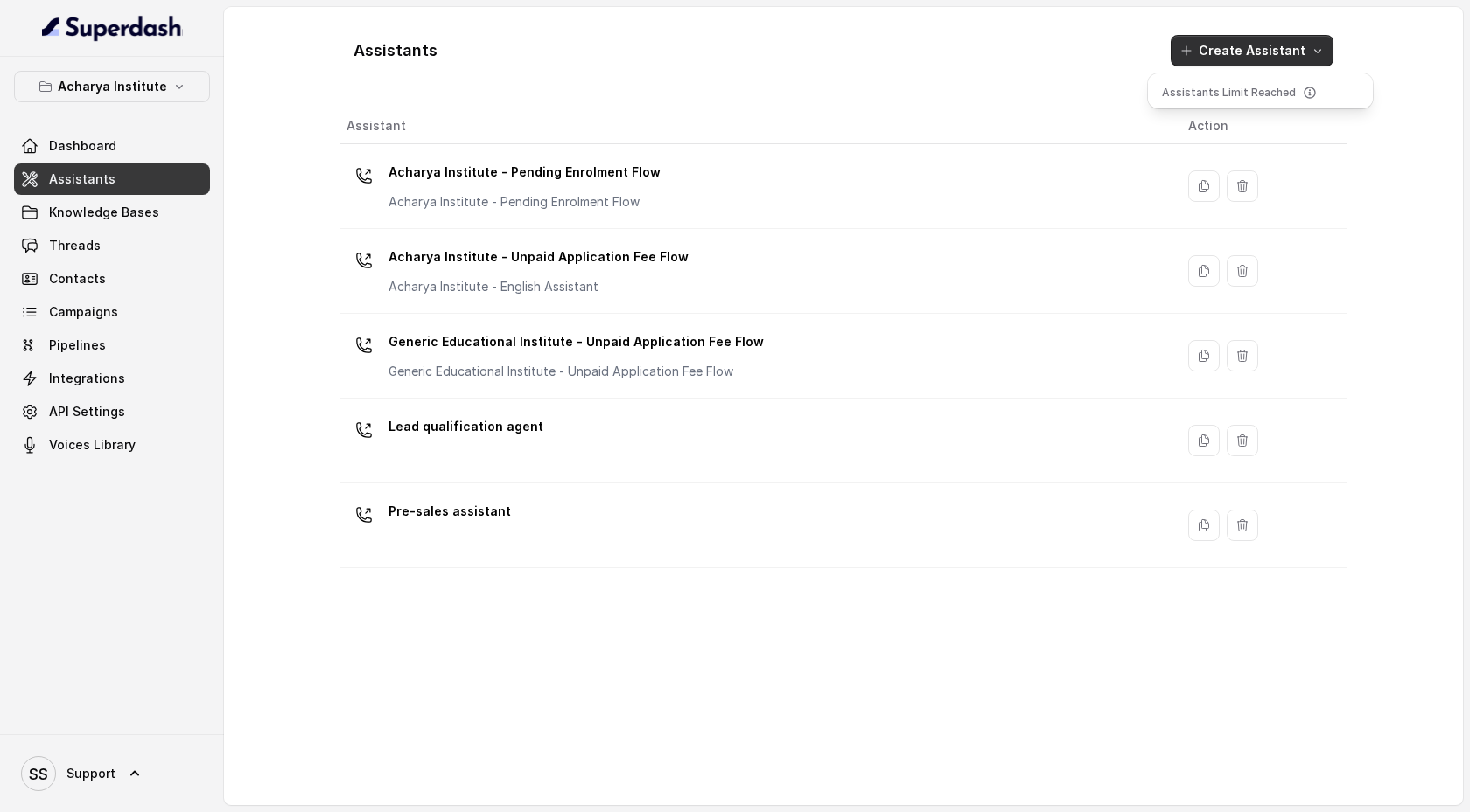
click at [1324, 160] on div "Assistants Create Assistant Assistant Action Acharya Institute - Pending Enrolm…" at bounding box center [843, 406] width 1007 height 770
